Goal: Information Seeking & Learning: Learn about a topic

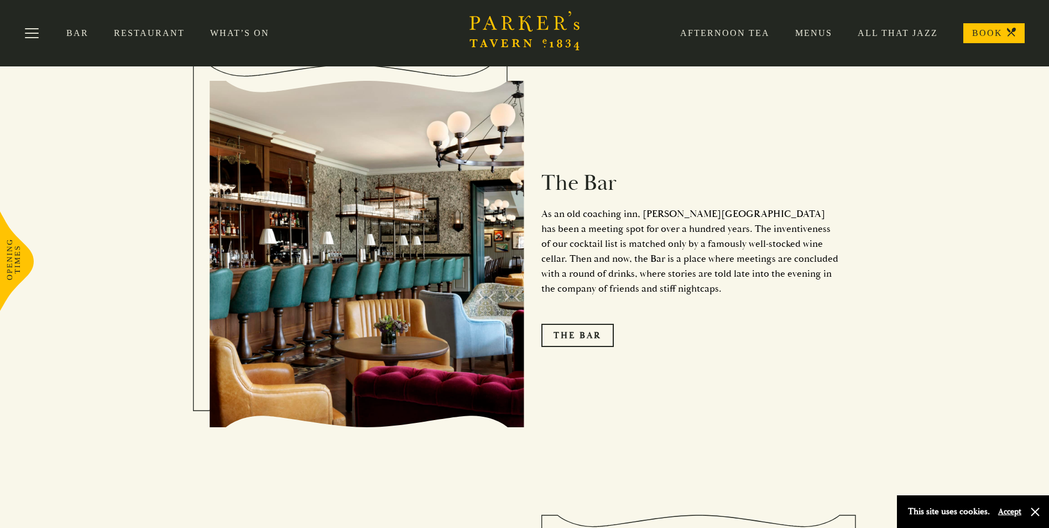
scroll to position [1383, 0]
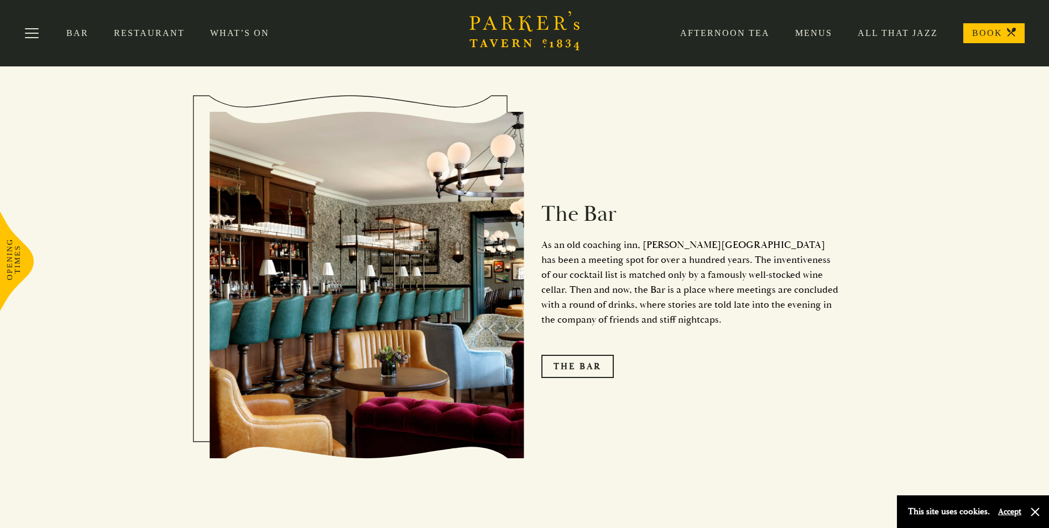
click at [221, 30] on link "What’s On" at bounding box center [252, 33] width 85 height 11
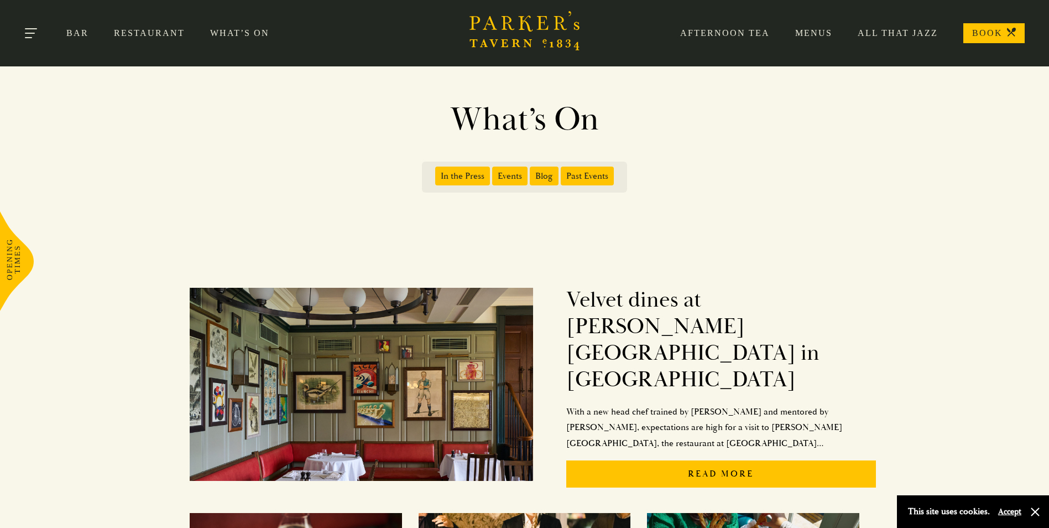
click at [40, 31] on button "Toggle navigation" at bounding box center [31, 35] width 47 height 47
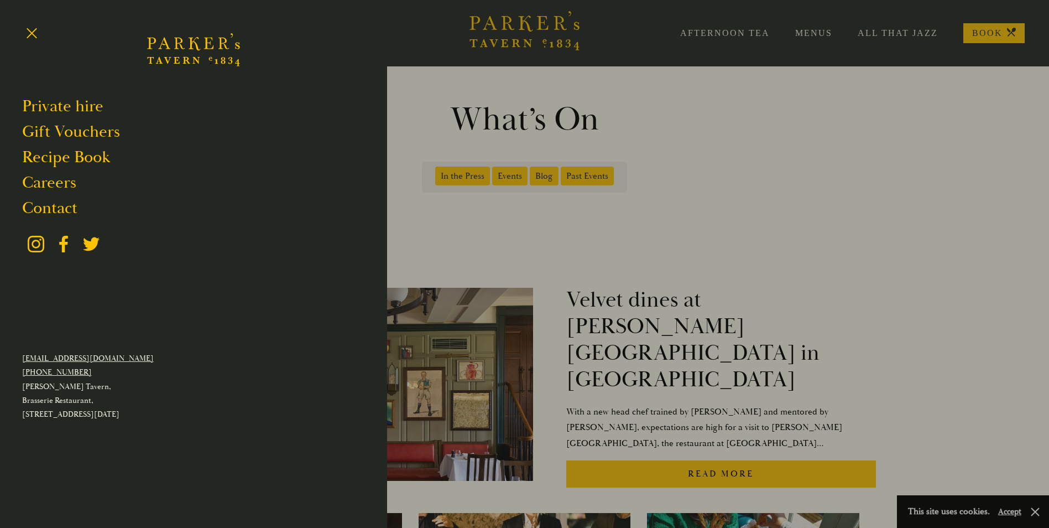
drag, startPoint x: 759, startPoint y: 103, endPoint x: 765, endPoint y: 85, distance: 19.6
click at [760, 104] on div at bounding box center [524, 264] width 1049 height 528
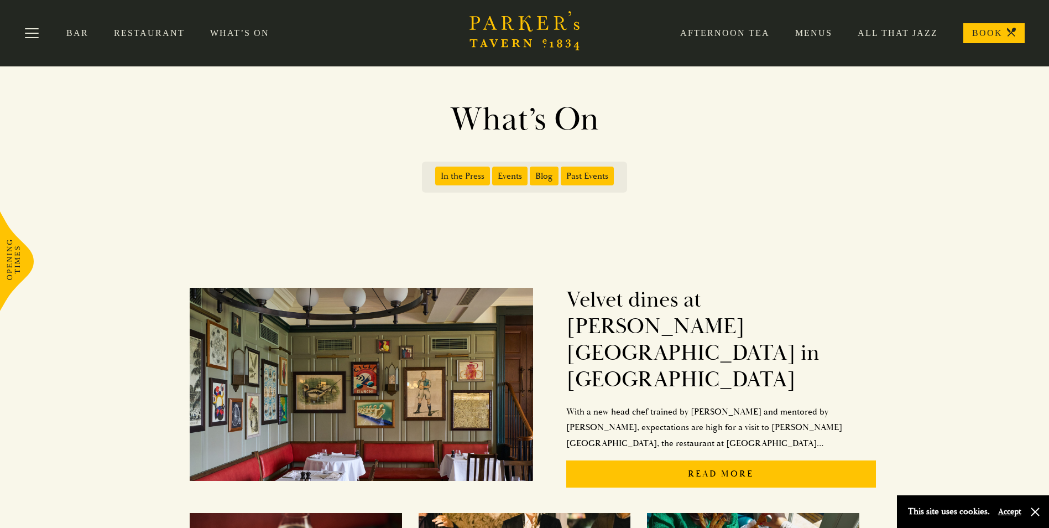
click at [816, 27] on div "Afternoon Tea Menus All That Jazz BOOK" at bounding box center [840, 33] width 370 height 20
click at [826, 33] on link "Menus" at bounding box center [801, 33] width 62 height 11
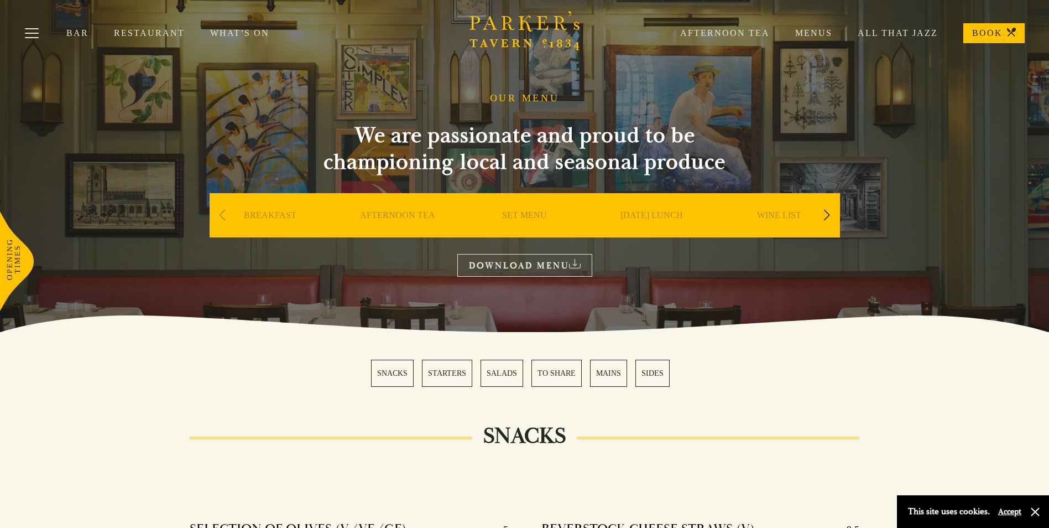
click at [722, 34] on link "Afternoon Tea" at bounding box center [712, 33] width 115 height 11
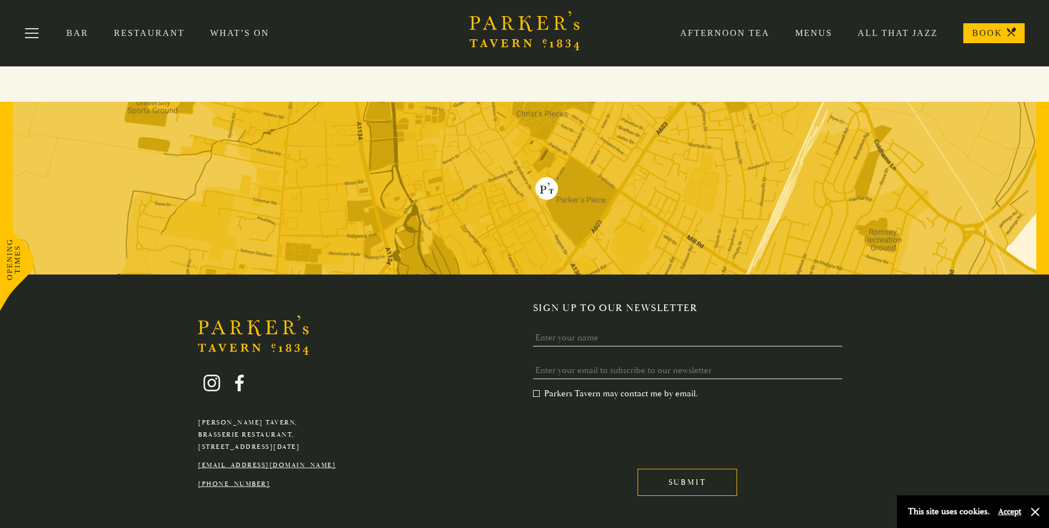
scroll to position [1856, 0]
